Goal: Task Accomplishment & Management: Manage account settings

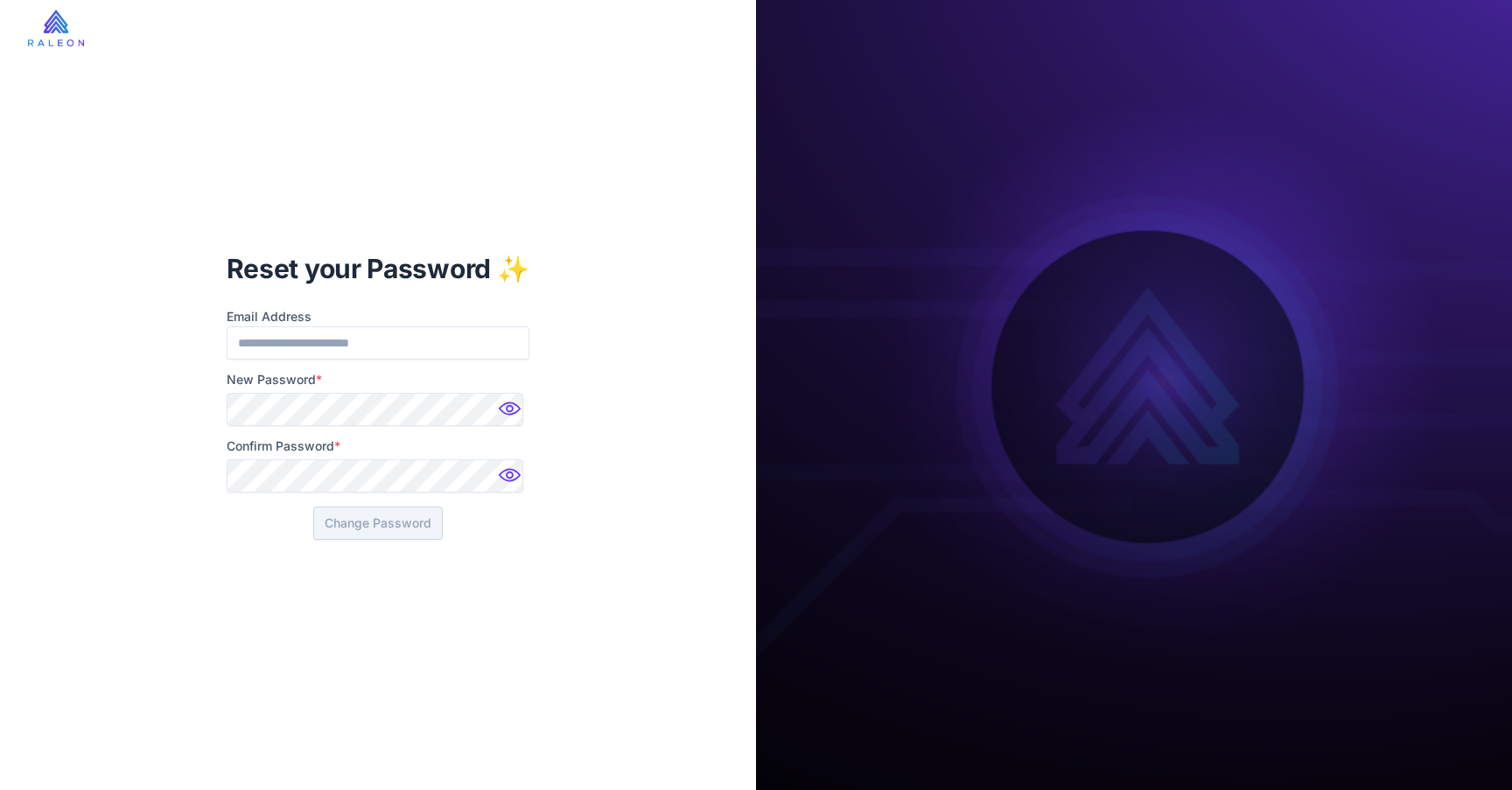
click at [177, 476] on div "Reset your Password ✨ Email Address New Password * Confirm Password * Change Pa…" at bounding box center [377, 395] width 756 height 790
click at [506, 404] on img at bounding box center [511, 413] width 35 height 35
click at [168, 485] on div "Reset your Password ✨ Email Address New Password * Confirm Password * Change Pa…" at bounding box center [377, 395] width 756 height 790
click at [118, 532] on div "Reset your Password ✨ Email Address New Password * Confirm Password * Change Pa…" at bounding box center [377, 395] width 756 height 790
click at [502, 475] on img at bounding box center [511, 480] width 35 height 35
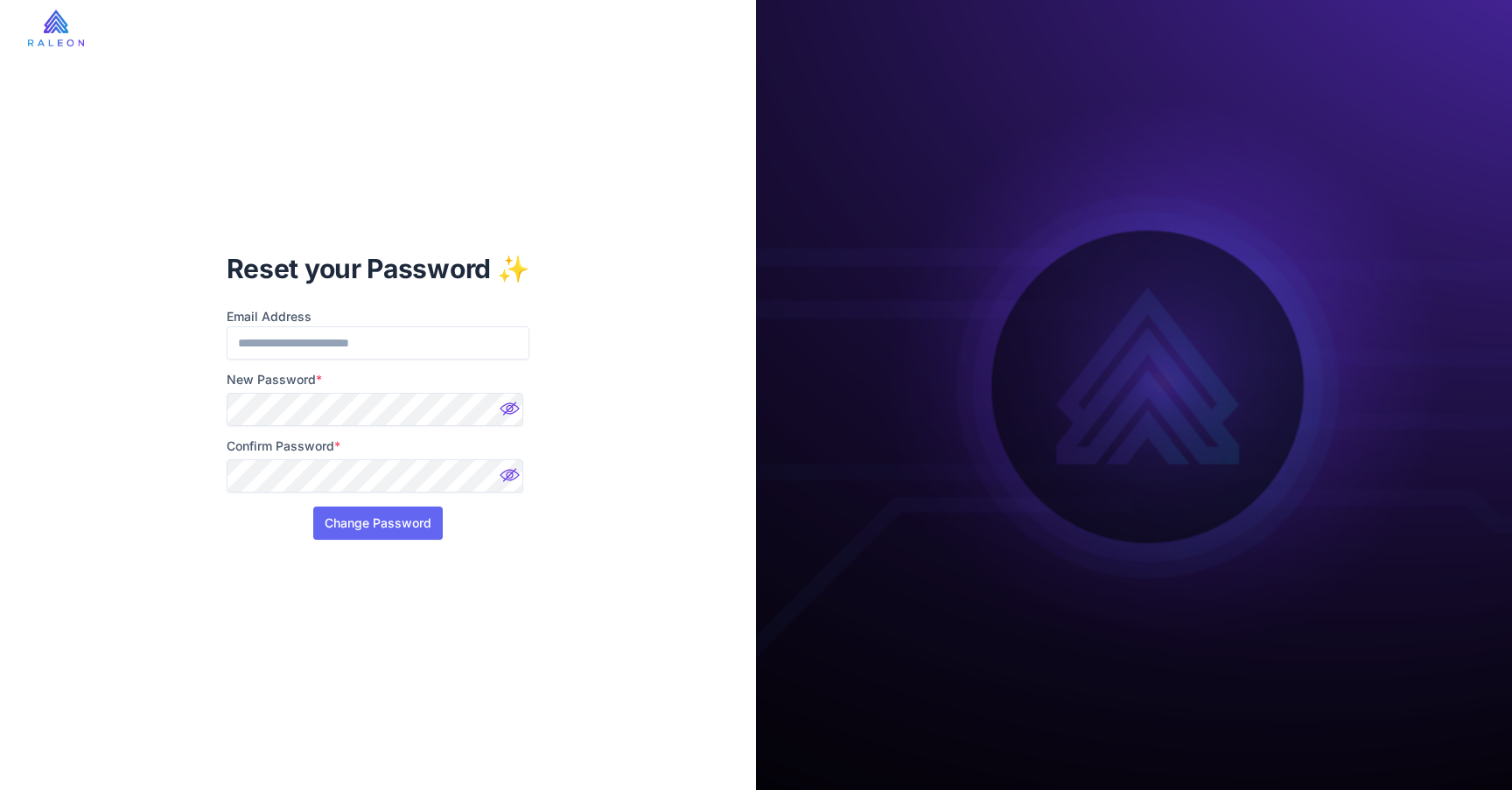
click at [501, 560] on div "Reset your Password ✨ Email Address New Password * Confirm Password * Change Pa…" at bounding box center [378, 395] width 332 height 345
click at [384, 524] on button "Change Password" at bounding box center [377, 523] width 130 height 33
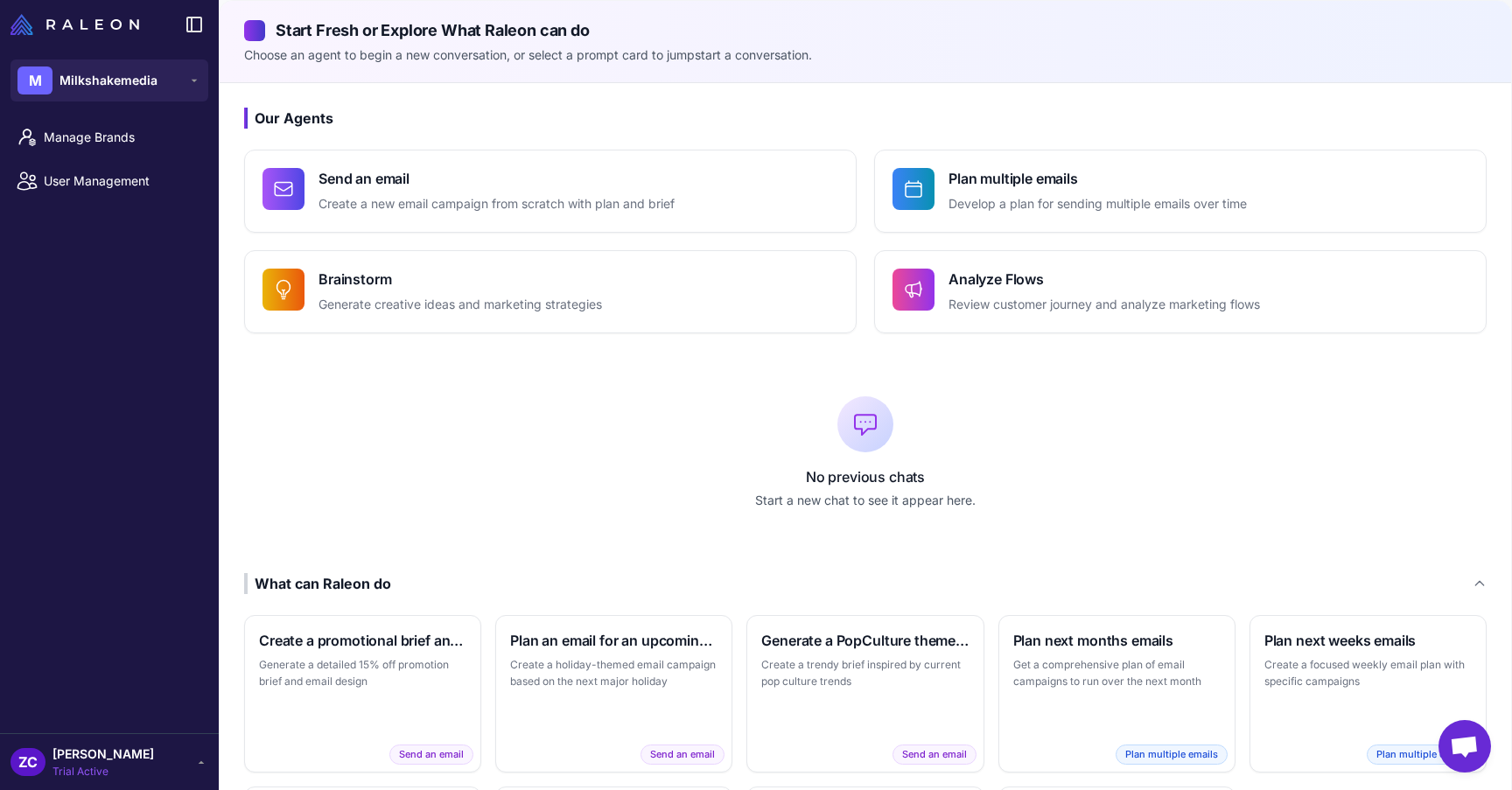
click at [503, 467] on p "No previous chats" at bounding box center [865, 477] width 1243 height 21
